Goal: Transaction & Acquisition: Download file/media

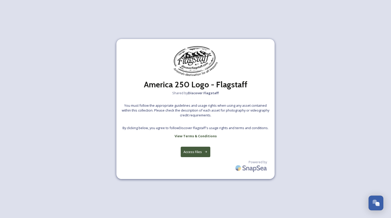
click at [192, 152] on button "Access Files" at bounding box center [196, 152] width 30 height 10
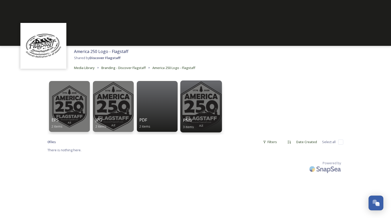
click at [198, 119] on div "PNG 3 items" at bounding box center [201, 123] width 36 height 13
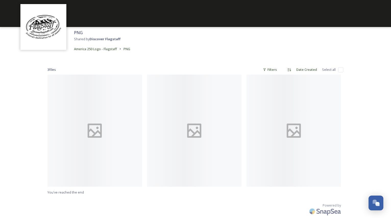
scroll to position [23, 0]
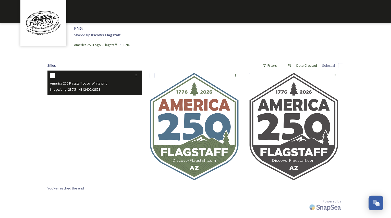
click at [80, 115] on img at bounding box center [94, 127] width 94 height 112
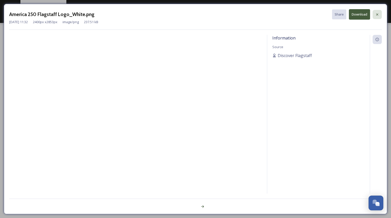
click at [378, 15] on icon at bounding box center [377, 14] width 2 height 2
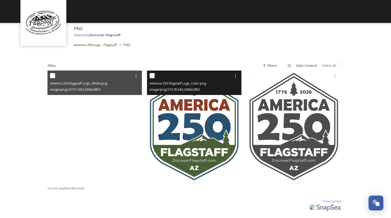
click at [221, 107] on img at bounding box center [194, 127] width 94 height 112
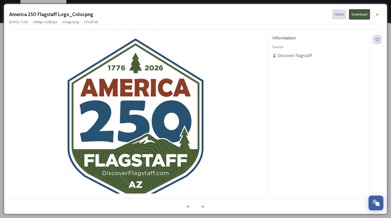
click at [362, 14] on button "Download" at bounding box center [359, 14] width 21 height 10
click at [376, 16] on icon at bounding box center [377, 15] width 4 height 4
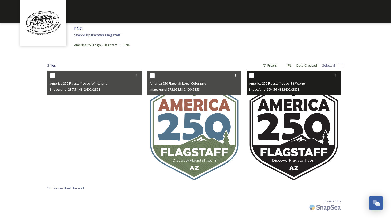
click at [296, 125] on img at bounding box center [293, 127] width 94 height 112
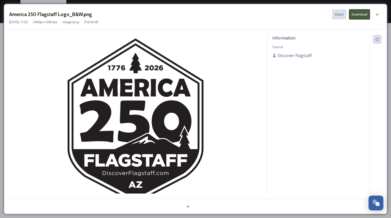
click at [357, 15] on button "Download" at bounding box center [359, 14] width 21 height 10
click at [376, 15] on icon at bounding box center [377, 15] width 4 height 4
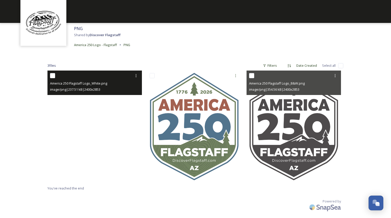
click at [106, 104] on img at bounding box center [94, 127] width 94 height 112
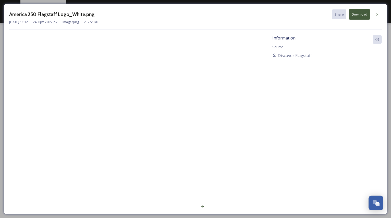
click at [362, 14] on button "Download" at bounding box center [359, 14] width 21 height 10
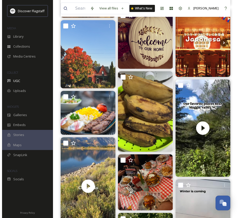
scroll to position [1257, 0]
